Goal: Book appointment/travel/reservation

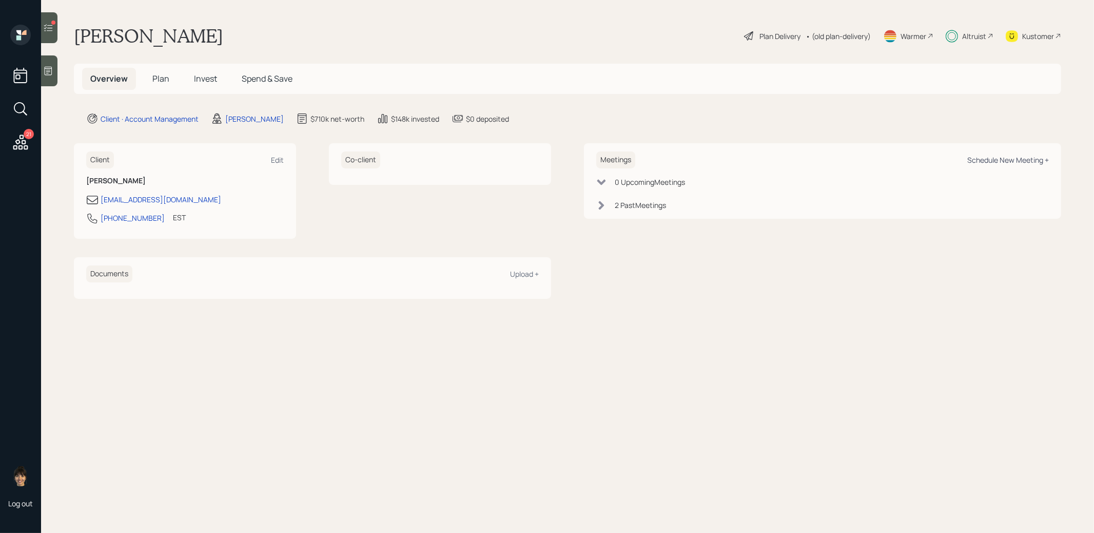
click at [1019, 157] on div "Schedule New Meeting +" at bounding box center [1008, 160] width 82 height 10
select select "8b79112e-3cfb-44f9-89e7-15267fe946c1"
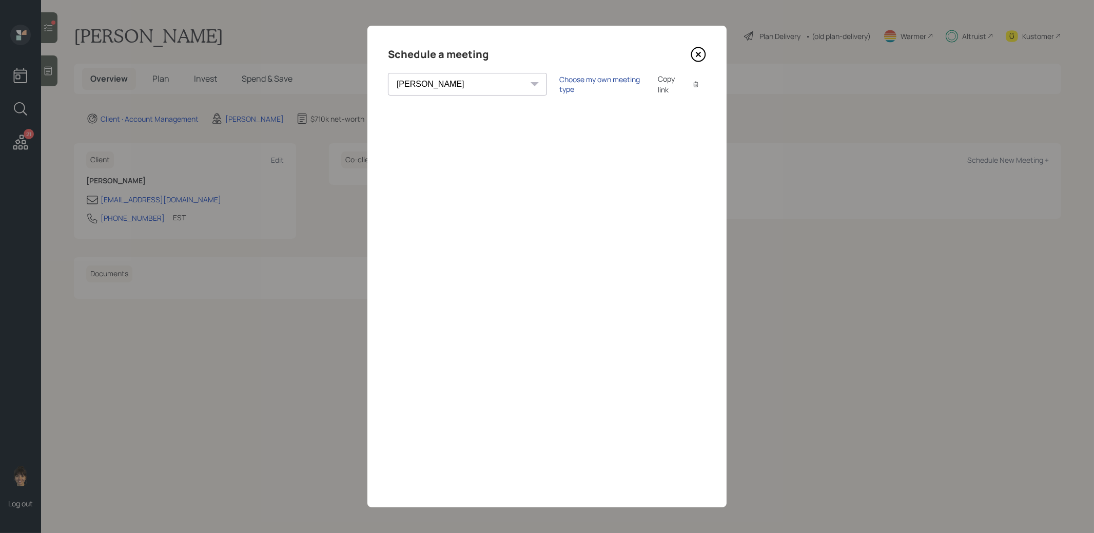
click at [559, 82] on div "Choose my own meeting type" at bounding box center [602, 84] width 86 height 20
click at [696, 59] on icon at bounding box center [698, 54] width 15 height 15
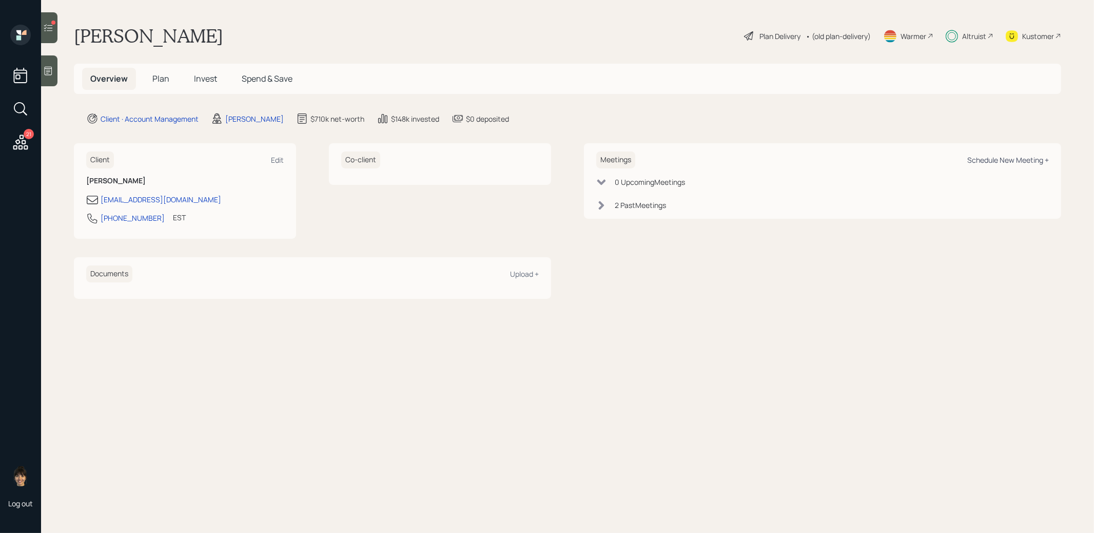
click at [1034, 162] on div "Schedule New Meeting +" at bounding box center [1008, 160] width 82 height 10
select select "8b79112e-3cfb-44f9-89e7-15267fe946c1"
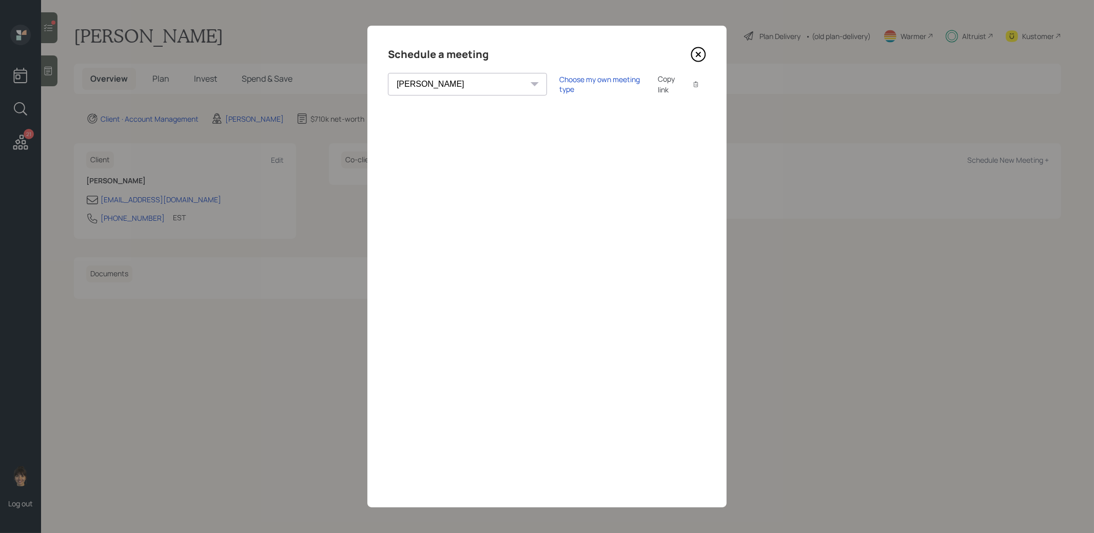
click at [658, 82] on div "Copy link" at bounding box center [670, 84] width 24 height 22
